Goal: Information Seeking & Learning: Learn about a topic

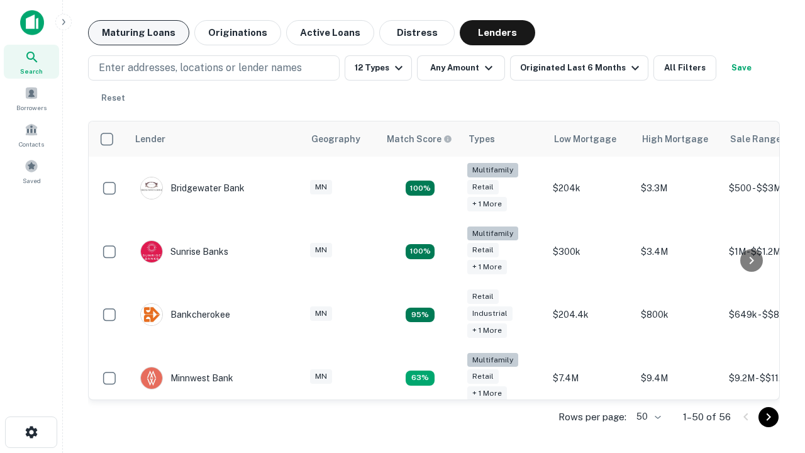
click at [138, 33] on button "Maturing Loans" at bounding box center [138, 32] width 101 height 25
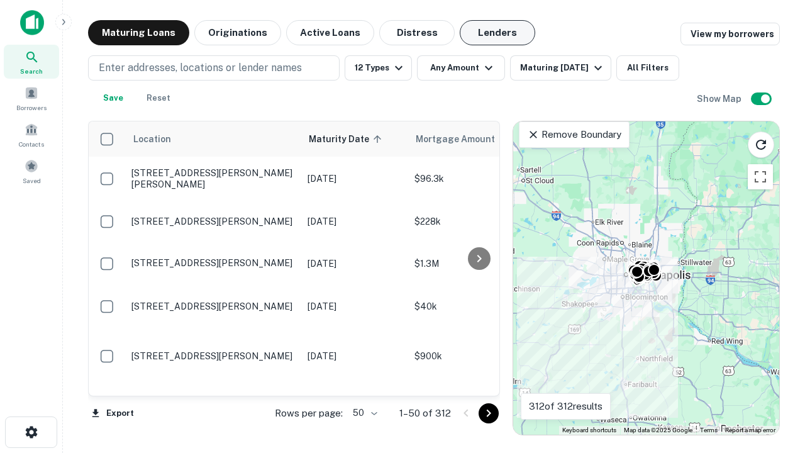
click at [497, 33] on button "Lenders" at bounding box center [497, 32] width 75 height 25
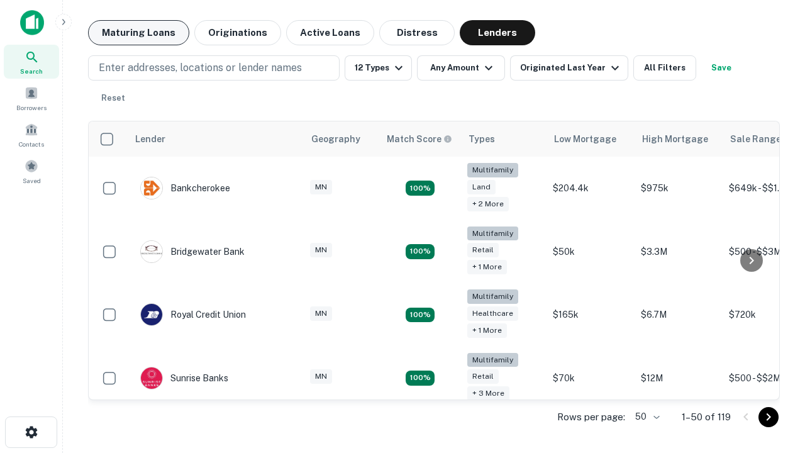
click at [138, 33] on button "Maturing Loans" at bounding box center [138, 32] width 101 height 25
